Goal: Register for event/course

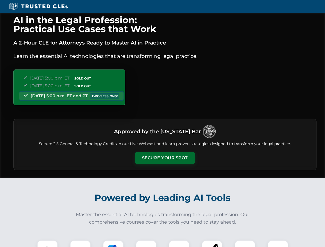
click at [165, 158] on button "Secure Your Spot" at bounding box center [165, 158] width 60 height 12
click at [47, 244] on img at bounding box center [47, 250] width 15 height 15
click at [80, 244] on div at bounding box center [80, 250] width 21 height 21
